Goal: Connect with others: Connect with others

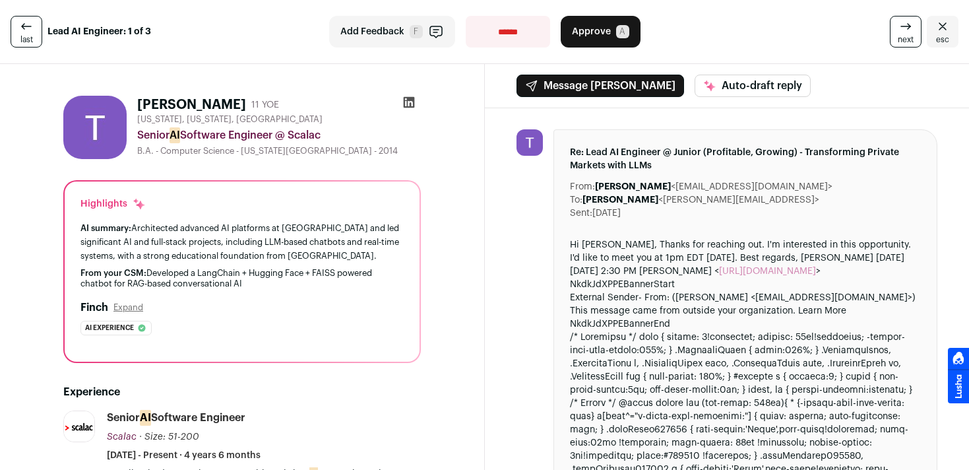
click at [409, 99] on icon at bounding box center [408, 102] width 11 height 11
click at [208, 100] on h1 "Thomas Harrison" at bounding box center [191, 105] width 109 height 18
click at [160, 100] on h1 "Thomas Harrison" at bounding box center [191, 105] width 109 height 18
drag, startPoint x: 137, startPoint y: 100, endPoint x: 241, endPoint y: 100, distance: 104.8
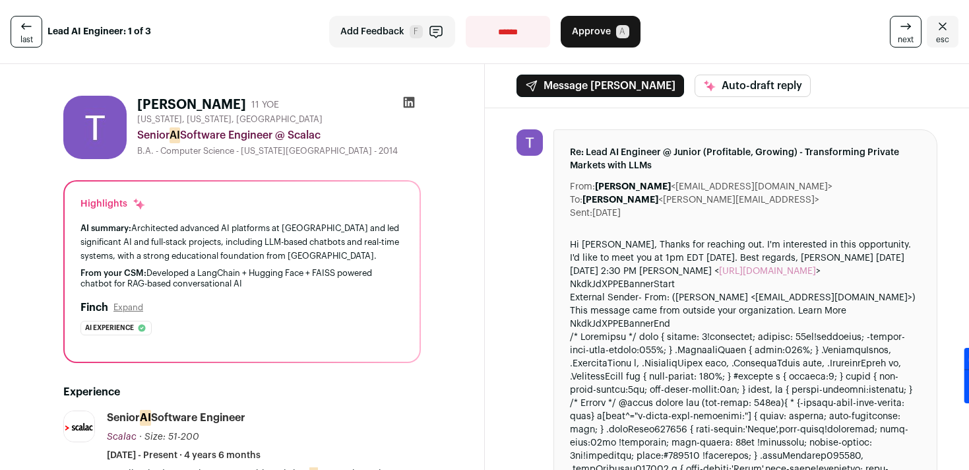
click at [241, 100] on div "Thomas Harrison 11 YOE New York, New York, United States Senior AI Software Eng…" at bounding box center [241, 127] width 357 height 63
copy h1 "Thomas Harrison"
click at [942, 32] on icon "Close" at bounding box center [942, 26] width 16 height 16
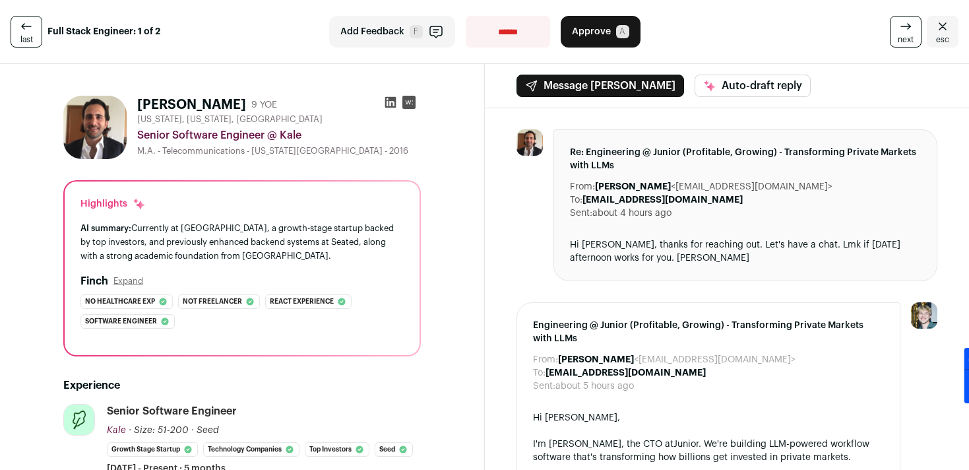
click at [386, 104] on icon at bounding box center [390, 102] width 13 height 13
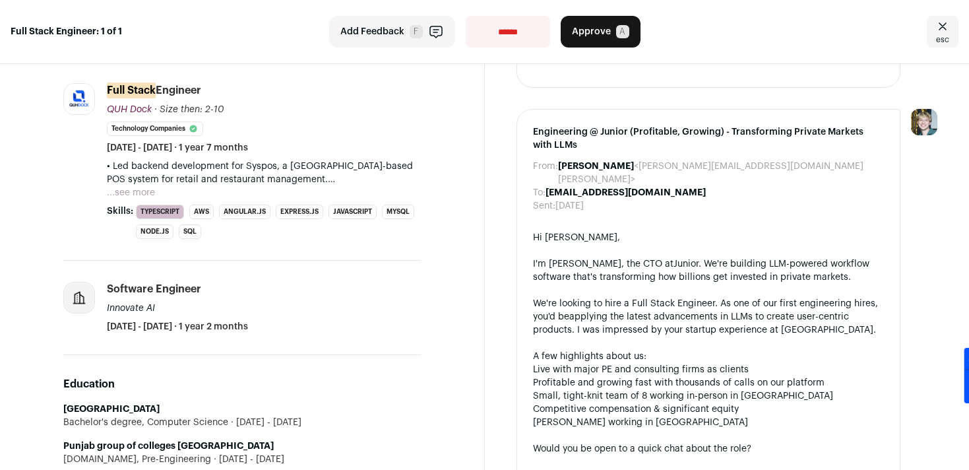
scroll to position [725, 0]
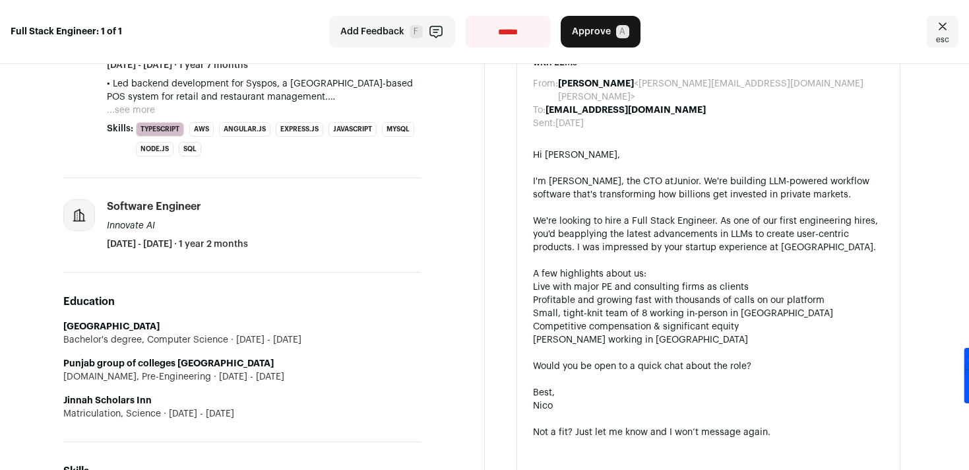
click at [619, 31] on span "A" at bounding box center [622, 31] width 13 height 13
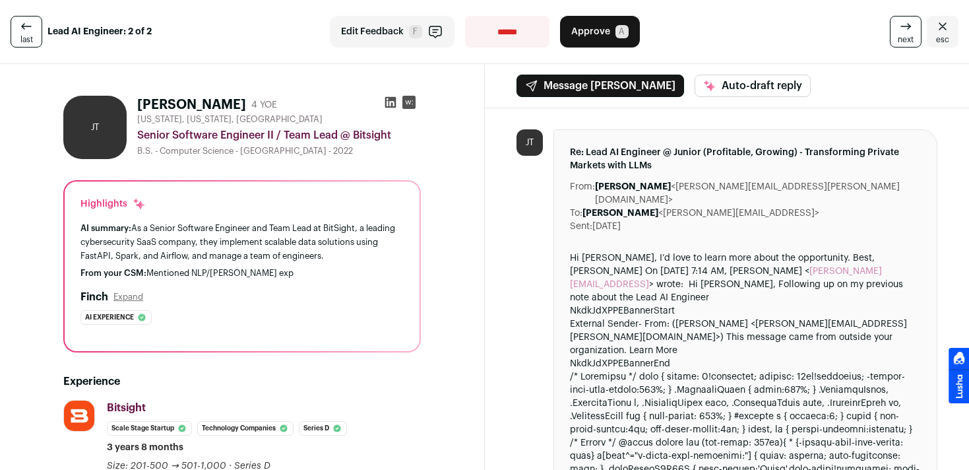
click at [506, 35] on select "**********" at bounding box center [507, 32] width 84 height 32
click at [391, 100] on icon at bounding box center [389, 102] width 11 height 11
